Goal: Task Accomplishment & Management: Manage account settings

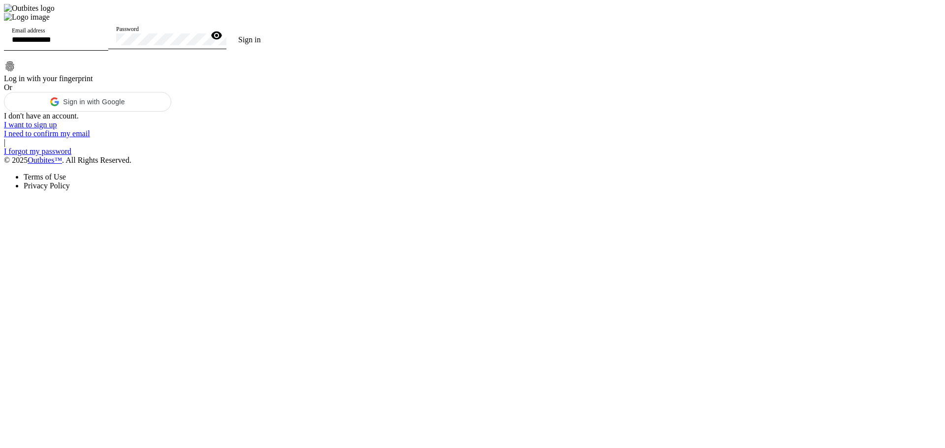
click at [100, 51] on div "Email address" at bounding box center [56, 37] width 89 height 28
type input "**********"
click at [226, 30] on button "Sign in" at bounding box center [249, 40] width 46 height 20
click at [222, 40] on icon "button" at bounding box center [216, 35] width 11 height 8
click at [261, 44] on span "Sign in" at bounding box center [249, 39] width 23 height 8
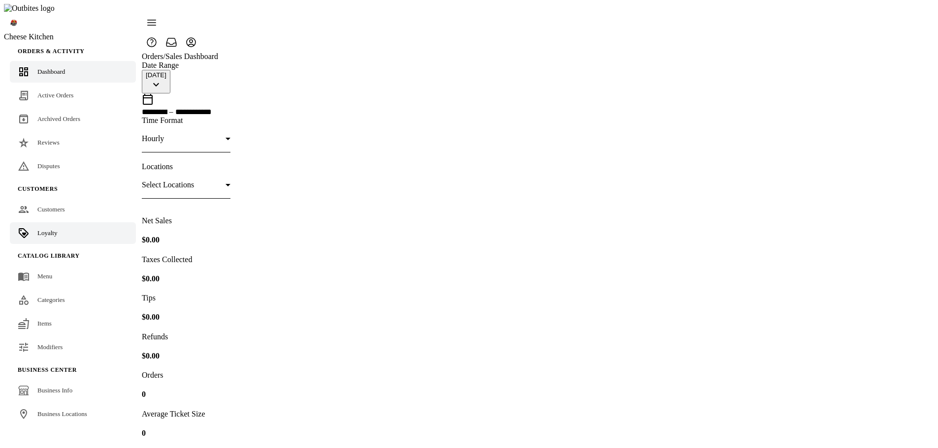
click at [53, 229] on span "Loyalty" at bounding box center [47, 232] width 20 height 7
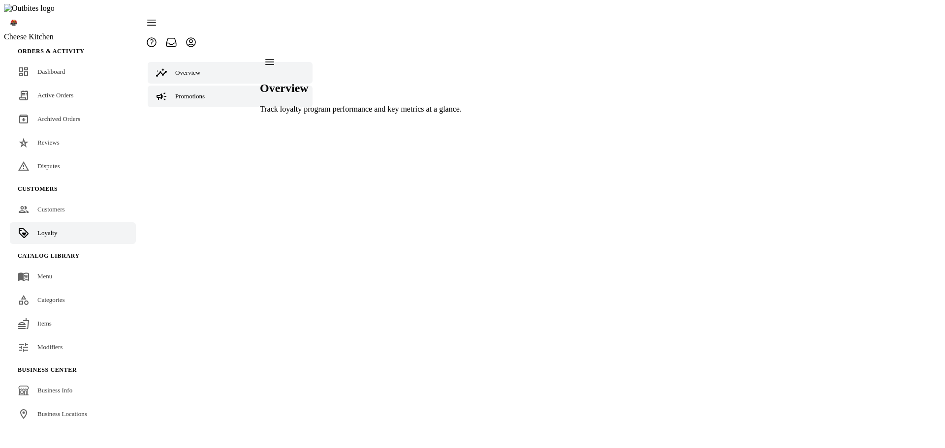
click at [189, 86] on link "Promotions" at bounding box center [230, 97] width 165 height 22
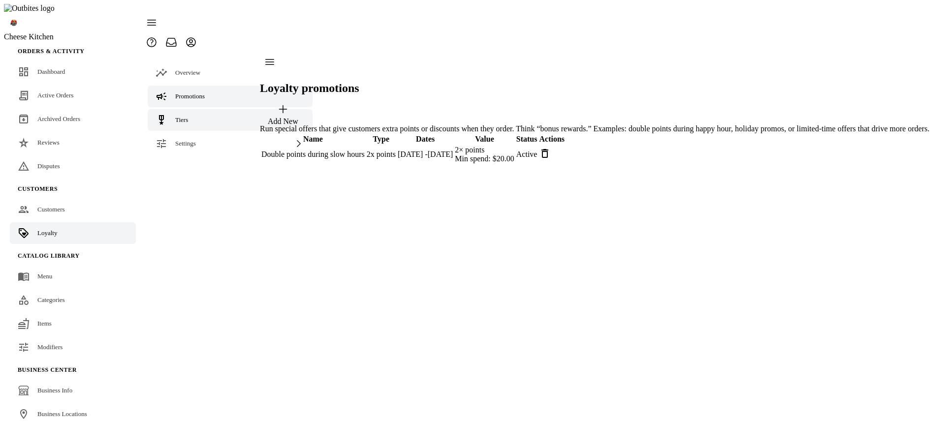
click at [186, 115] on div "Tiers" at bounding box center [181, 120] width 13 height 10
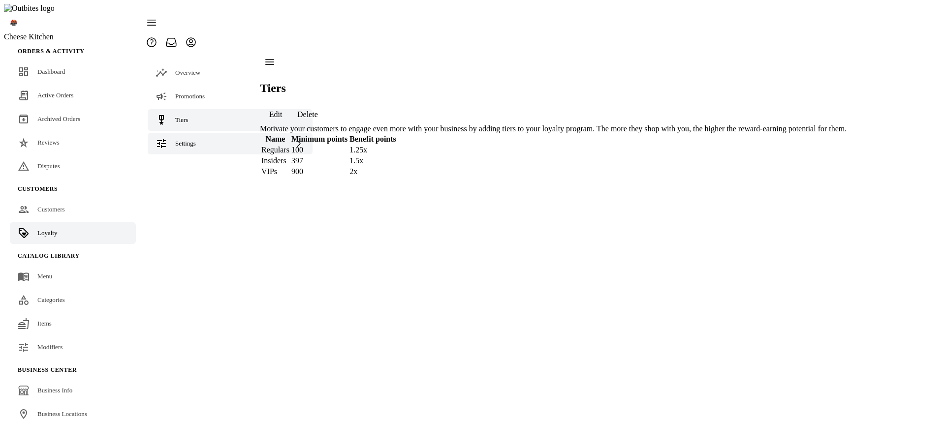
click at [188, 139] on div "Settings" at bounding box center [185, 144] width 21 height 10
click at [190, 157] on link "Terminology" at bounding box center [230, 168] width 165 height 22
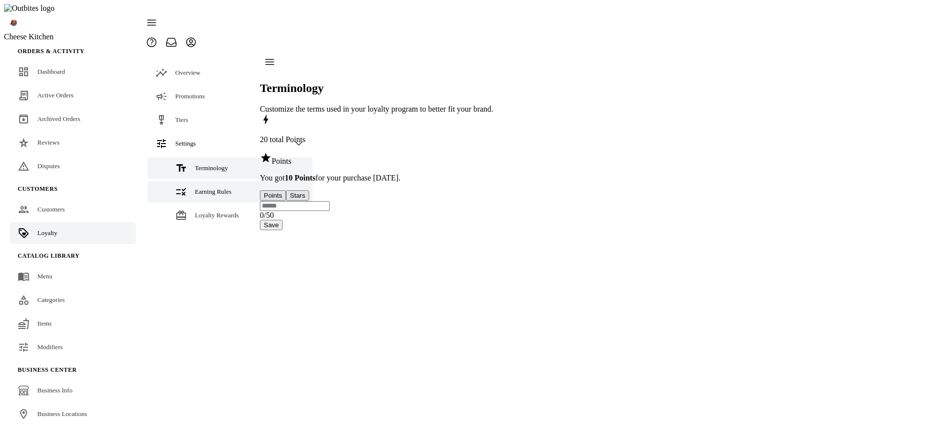
click at [195, 188] on span "Earning Rules" at bounding box center [213, 191] width 36 height 7
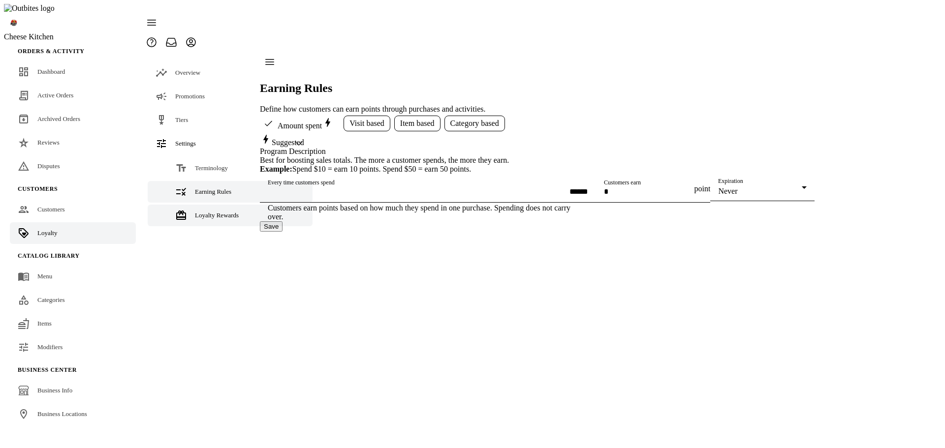
click at [196, 212] on span "Loyalty Rewards" at bounding box center [217, 215] width 44 height 7
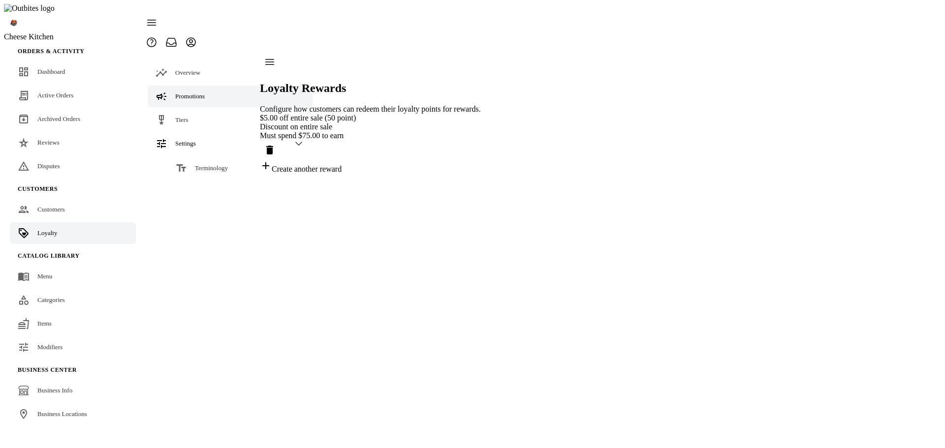
click at [205, 93] on span "Promotions" at bounding box center [190, 96] width 30 height 7
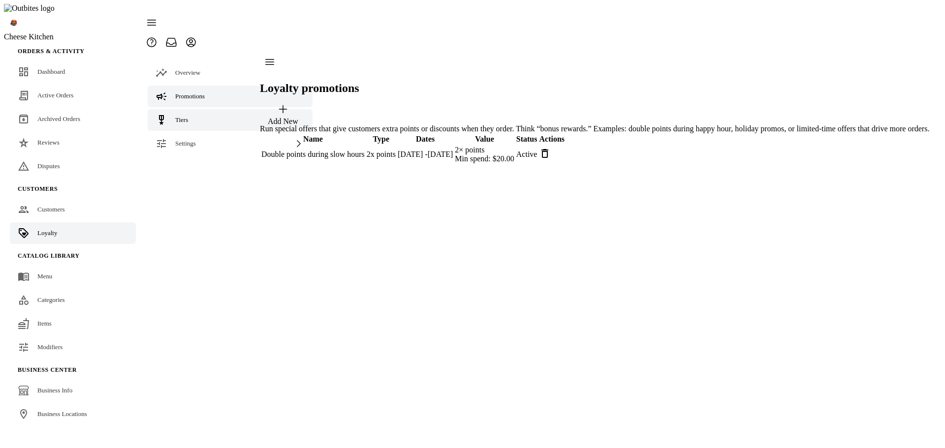
click at [198, 109] on link "Tiers" at bounding box center [230, 120] width 165 height 22
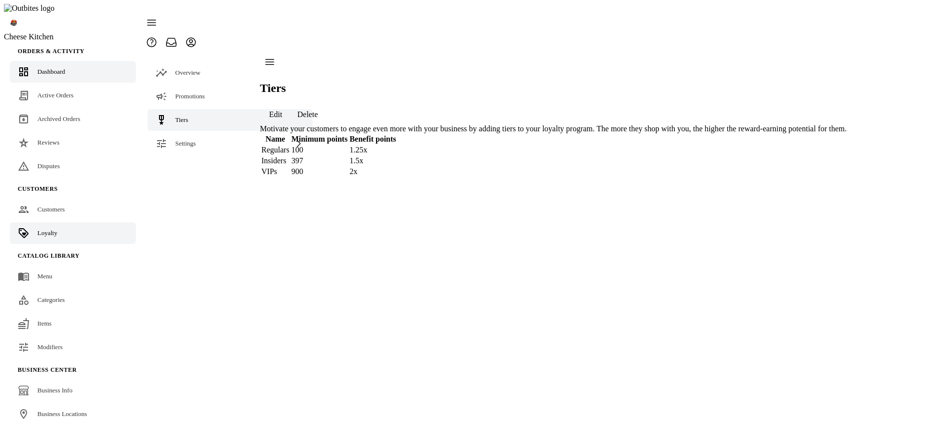
click at [56, 68] on span "Dashboard" at bounding box center [51, 71] width 28 height 7
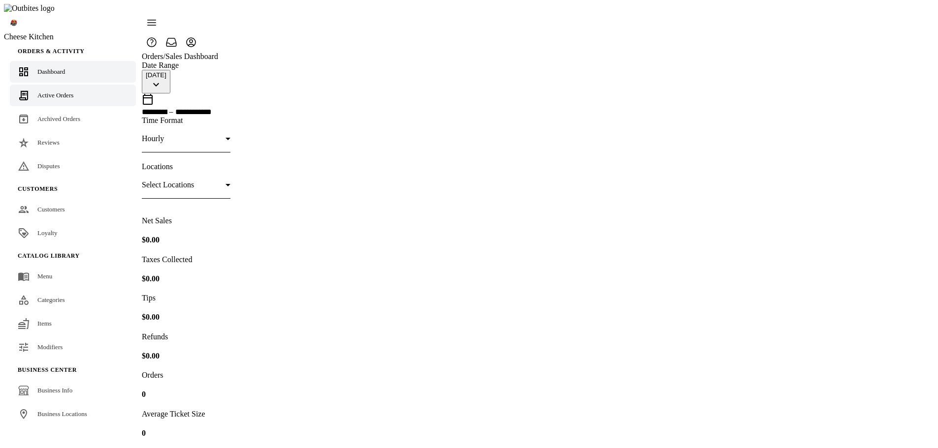
click at [56, 92] on span "Active Orders" at bounding box center [55, 95] width 36 height 7
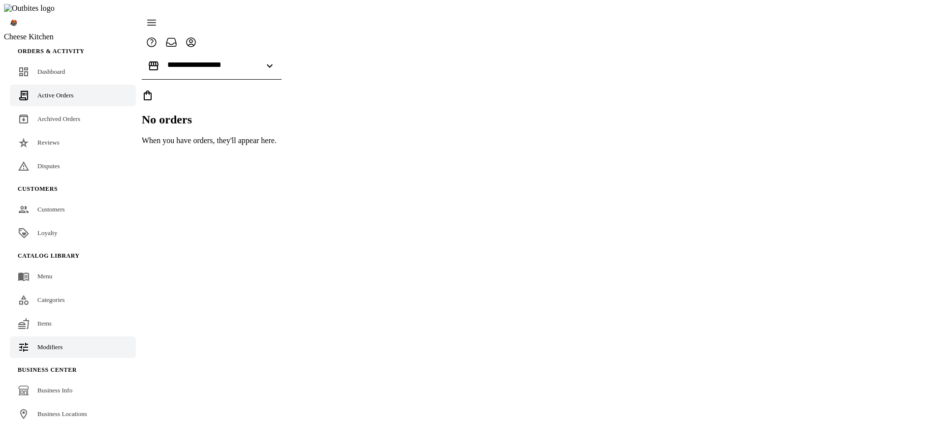
click at [55, 337] on link "Modifiers" at bounding box center [73, 348] width 126 height 22
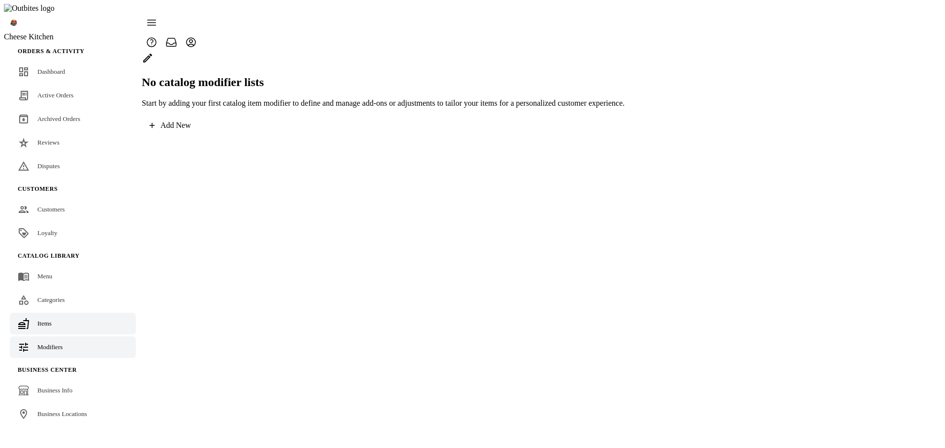
click at [49, 320] on span "Items" at bounding box center [44, 323] width 14 height 7
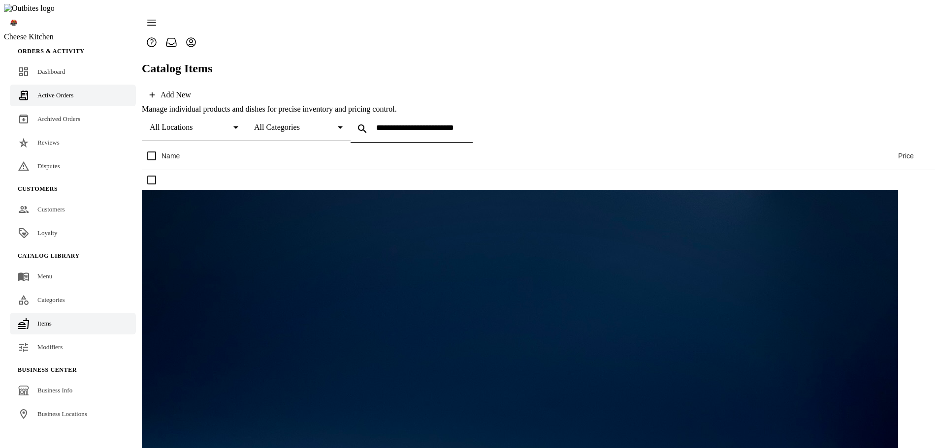
click at [61, 85] on link "Active Orders" at bounding box center [73, 96] width 126 height 22
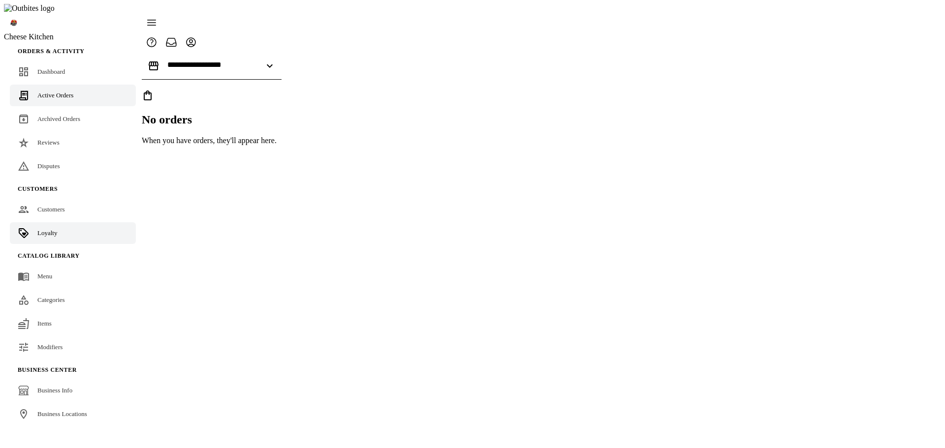
click at [35, 222] on link "Loyalty" at bounding box center [73, 233] width 126 height 22
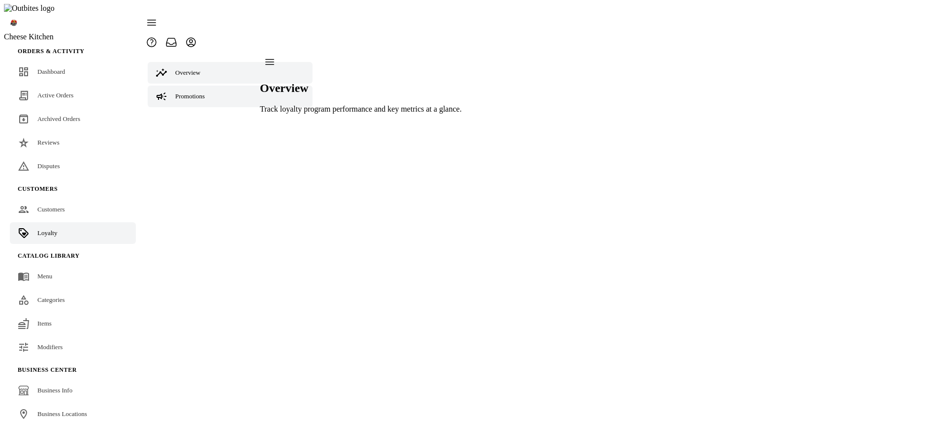
click at [193, 92] on div "Promotions" at bounding box center [190, 97] width 30 height 10
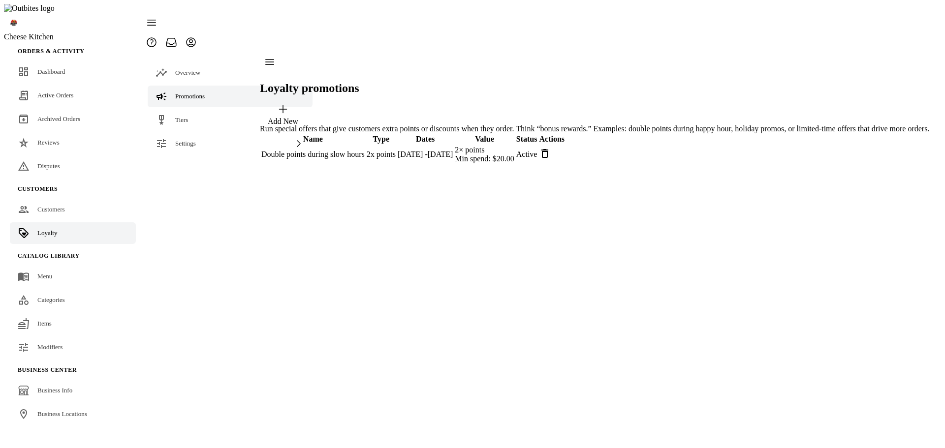
click at [551, 148] on icon at bounding box center [545, 154] width 12 height 12
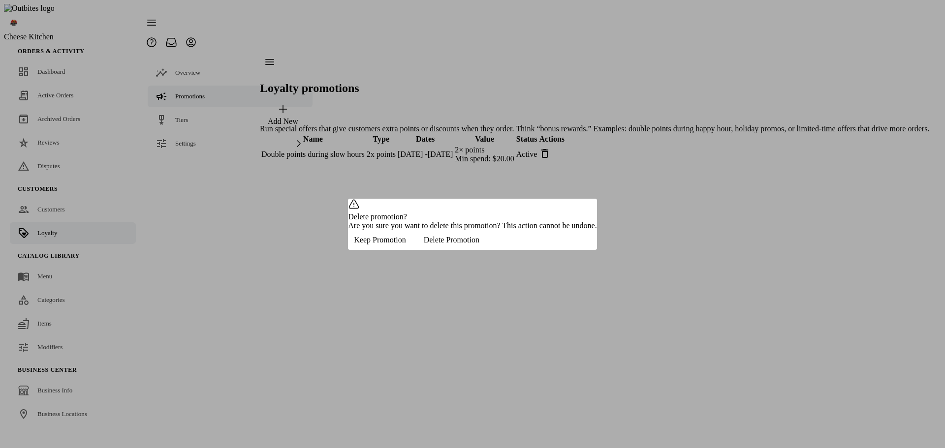
click at [491, 252] on span "button" at bounding box center [451, 240] width 79 height 24
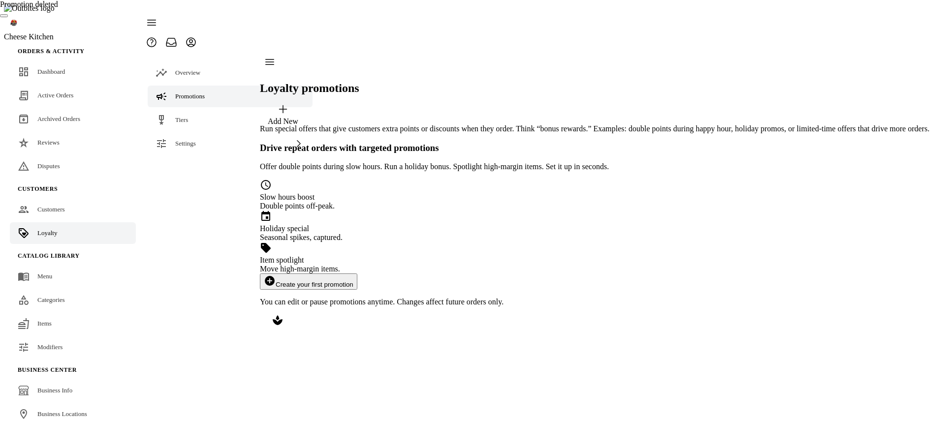
click at [357, 274] on button "add_circle Create your first promotion" at bounding box center [308, 282] width 97 height 16
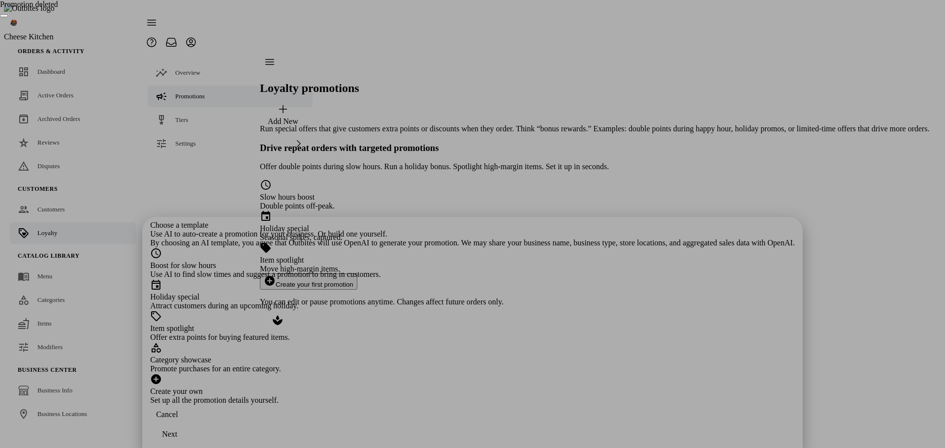
click at [439, 356] on div "Category showcase" at bounding box center [472, 360] width 645 height 9
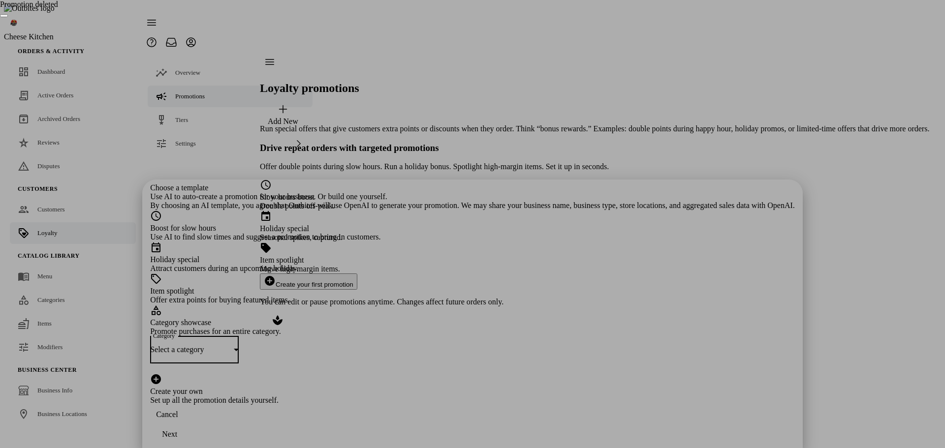
click at [204, 345] on span "Select a category" at bounding box center [177, 349] width 54 height 8
drag, startPoint x: 353, startPoint y: 351, endPoint x: 363, endPoint y: 351, distance: 9.8
click at [353, 351] on mat-option "Wings" at bounding box center [472, 351] width 298 height 24
click at [189, 440] on span "continue" at bounding box center [169, 435] width 39 height 24
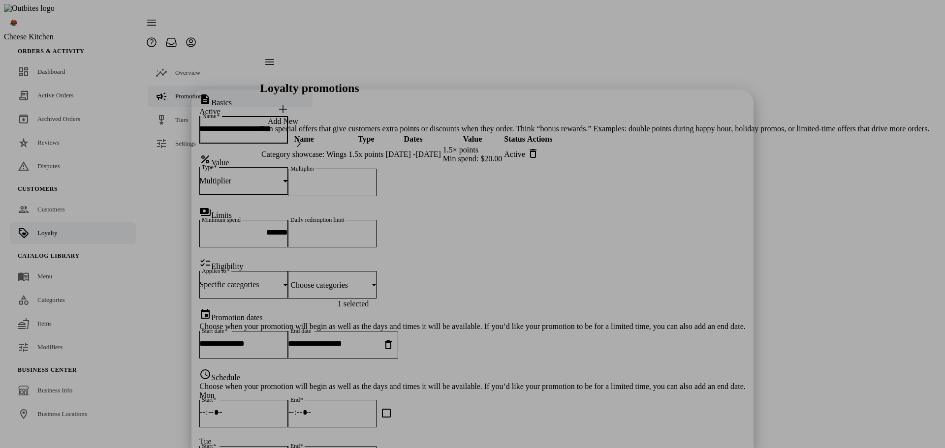
scroll to position [197, 0]
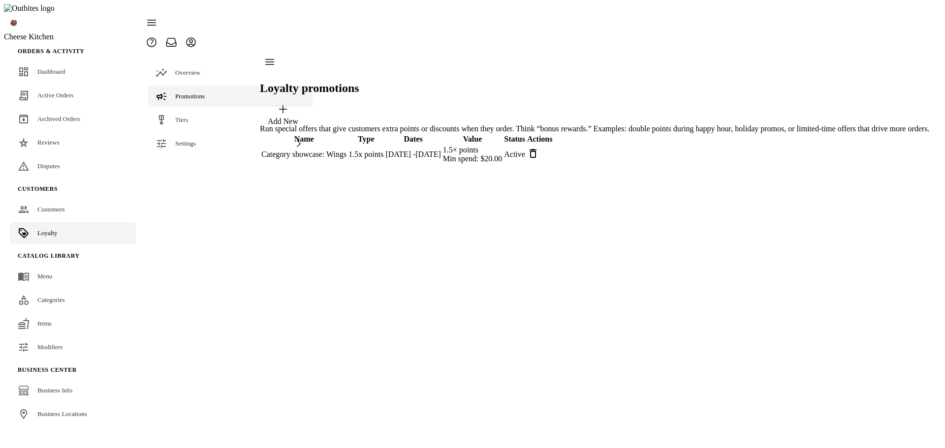
click at [347, 145] on td "Category showcase: Wings" at bounding box center [304, 154] width 86 height 19
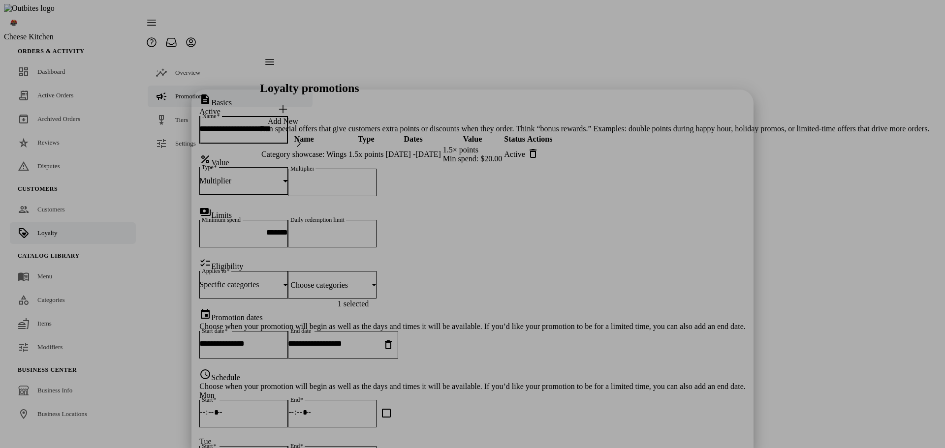
scroll to position [295, 0]
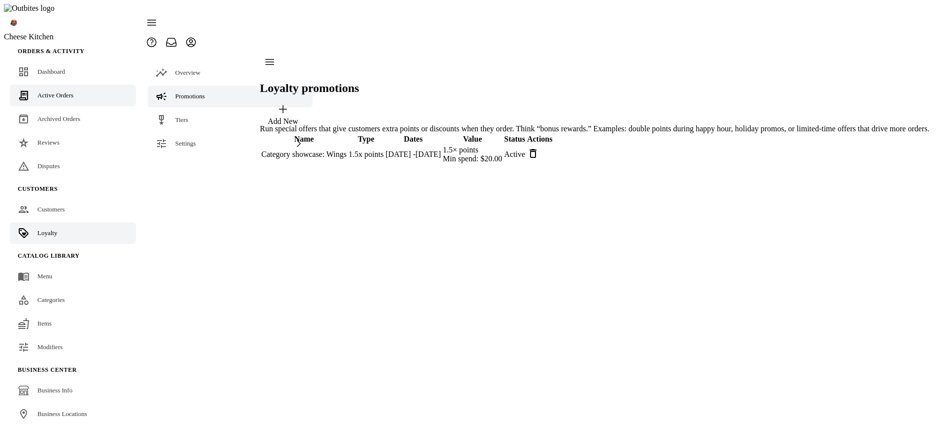
click at [43, 92] on span "Active Orders" at bounding box center [55, 95] width 36 height 7
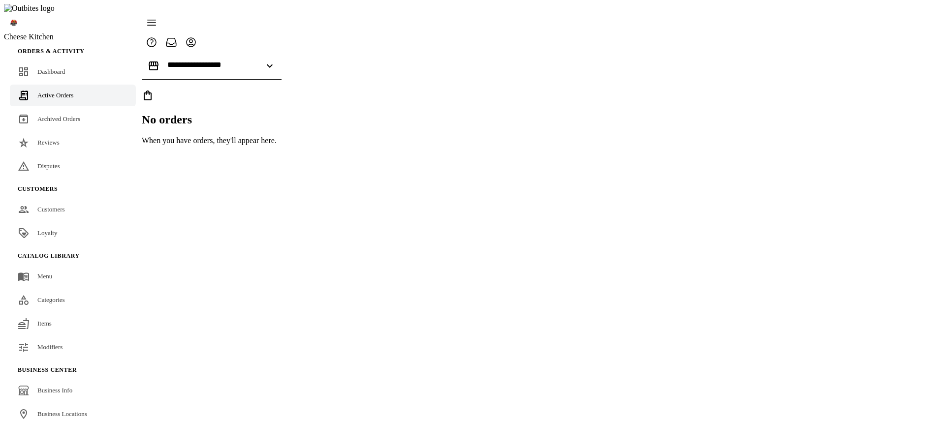
click at [282, 145] on div "No orders When you have orders, they'll appear here." at bounding box center [212, 118] width 140 height 56
